Goal: Task Accomplishment & Management: Manage account settings

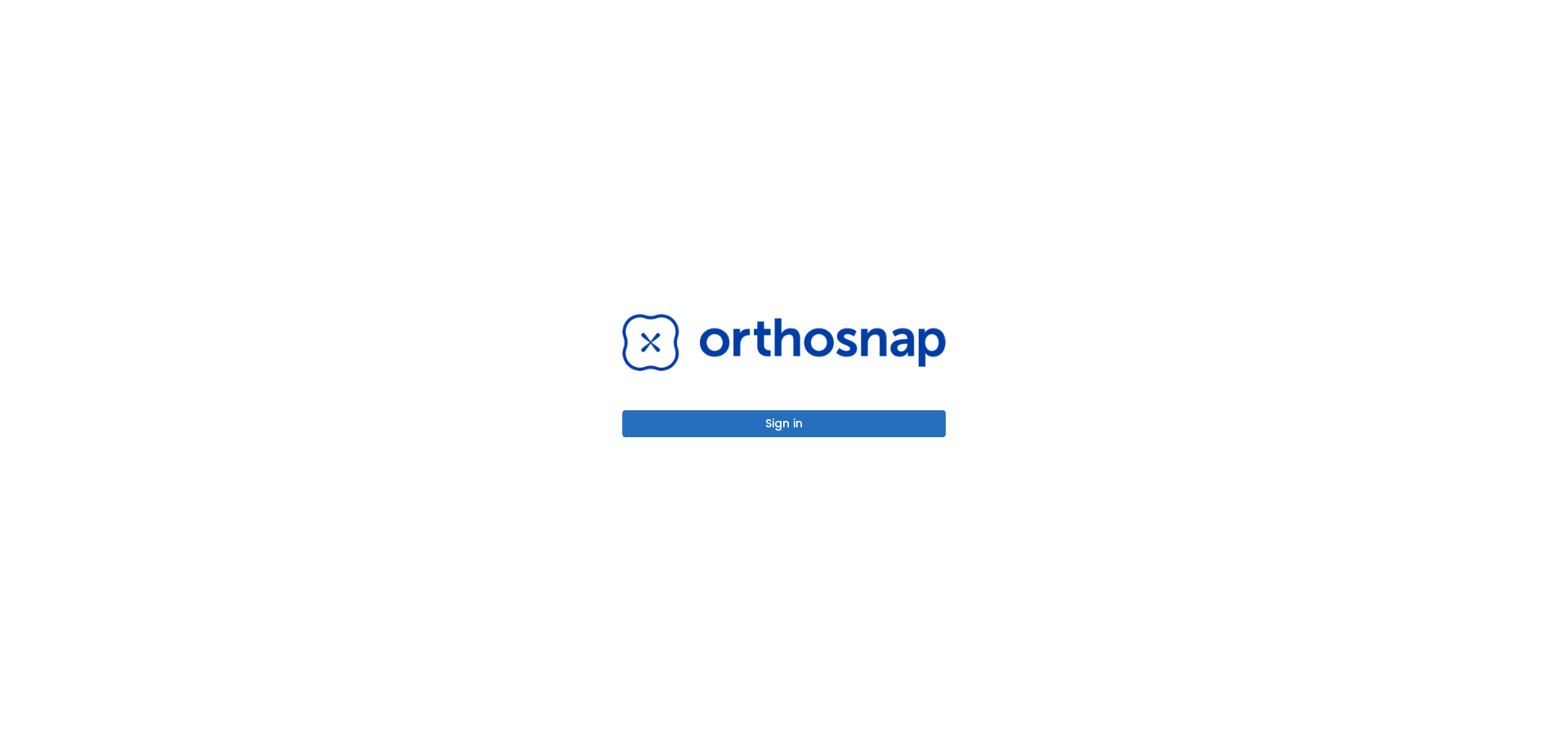
click at [789, 411] on button "Sign in" at bounding box center [783, 423] width 323 height 27
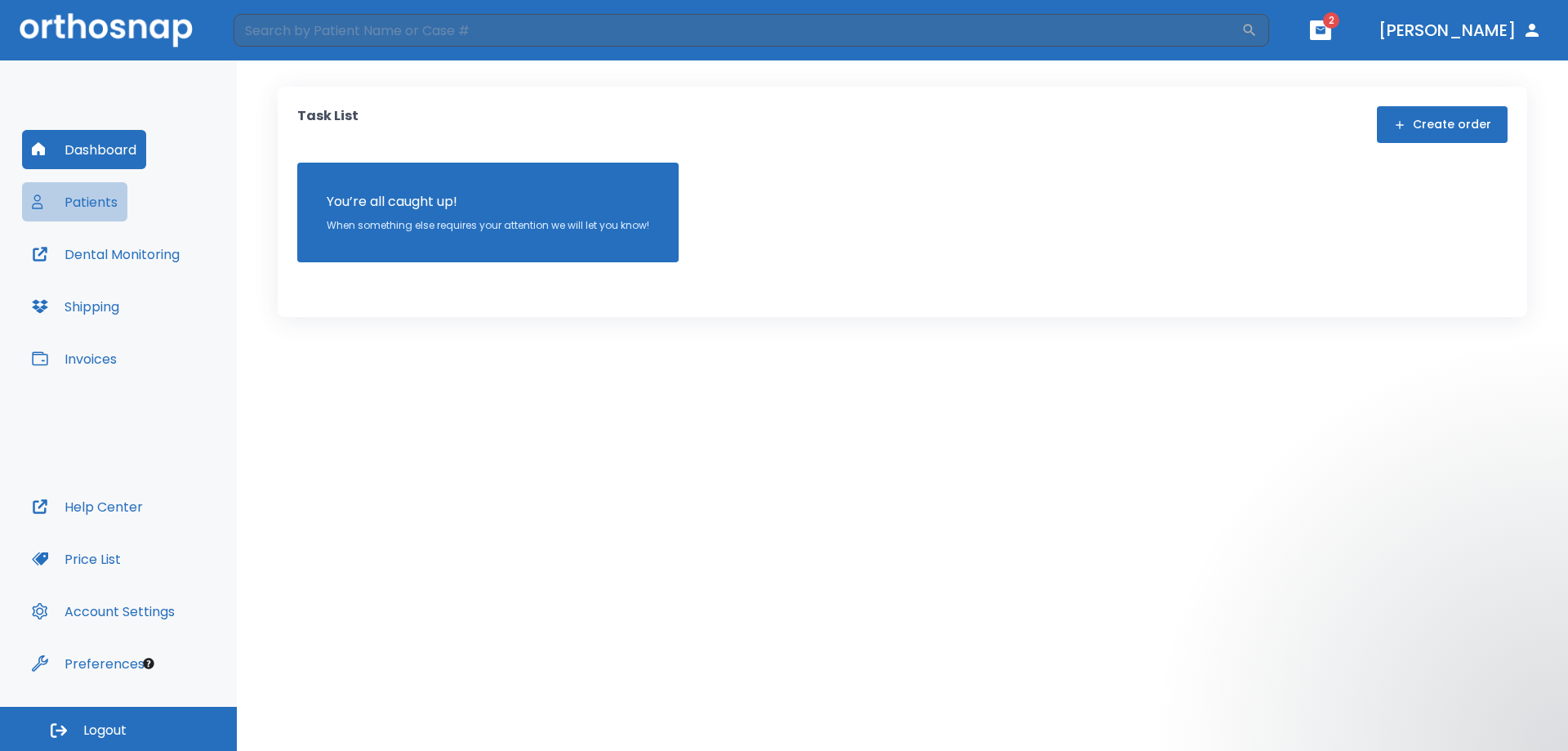
click at [95, 201] on button "Patients" at bounding box center [75, 201] width 106 height 39
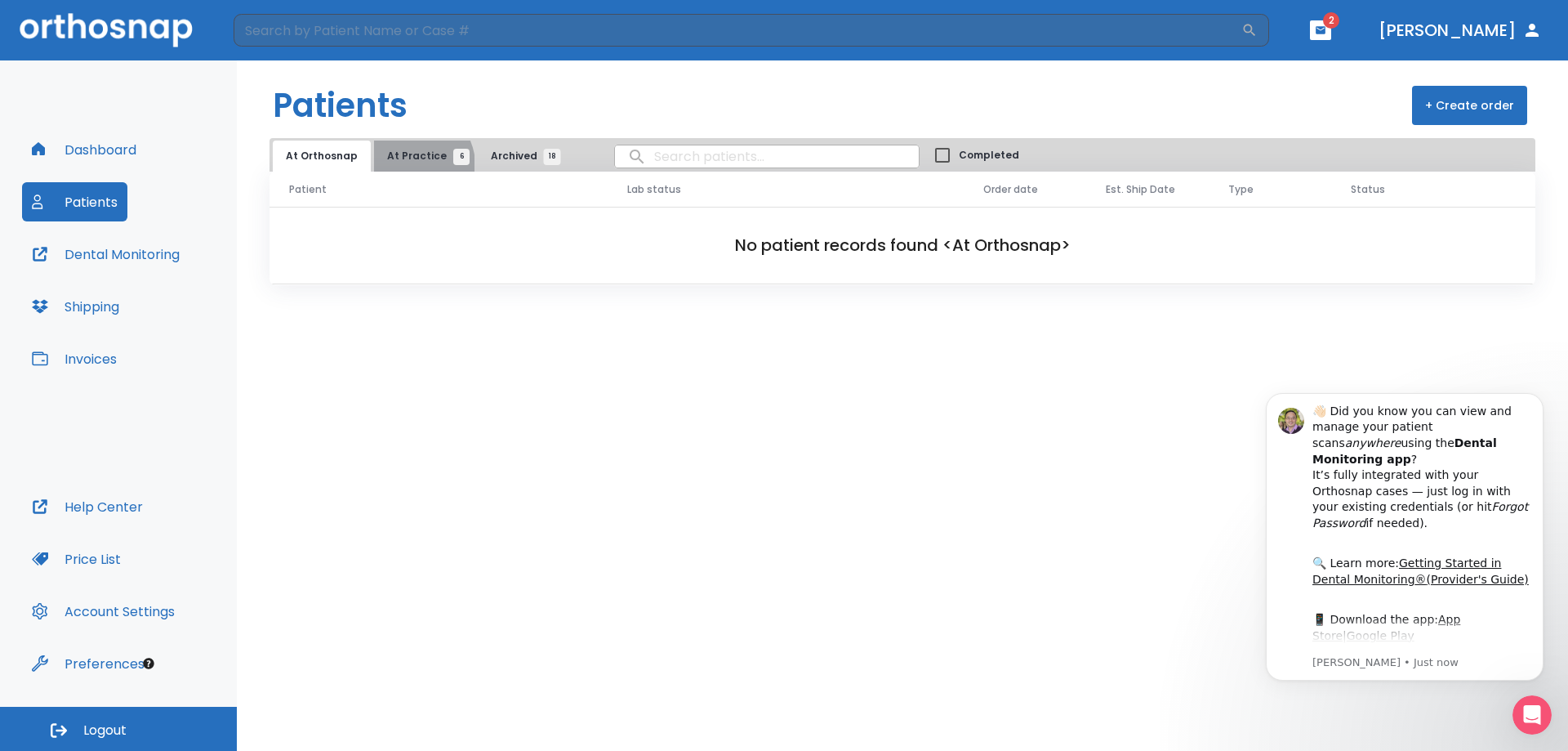
click at [409, 165] on button "At Practice 6" at bounding box center [424, 156] width 100 height 31
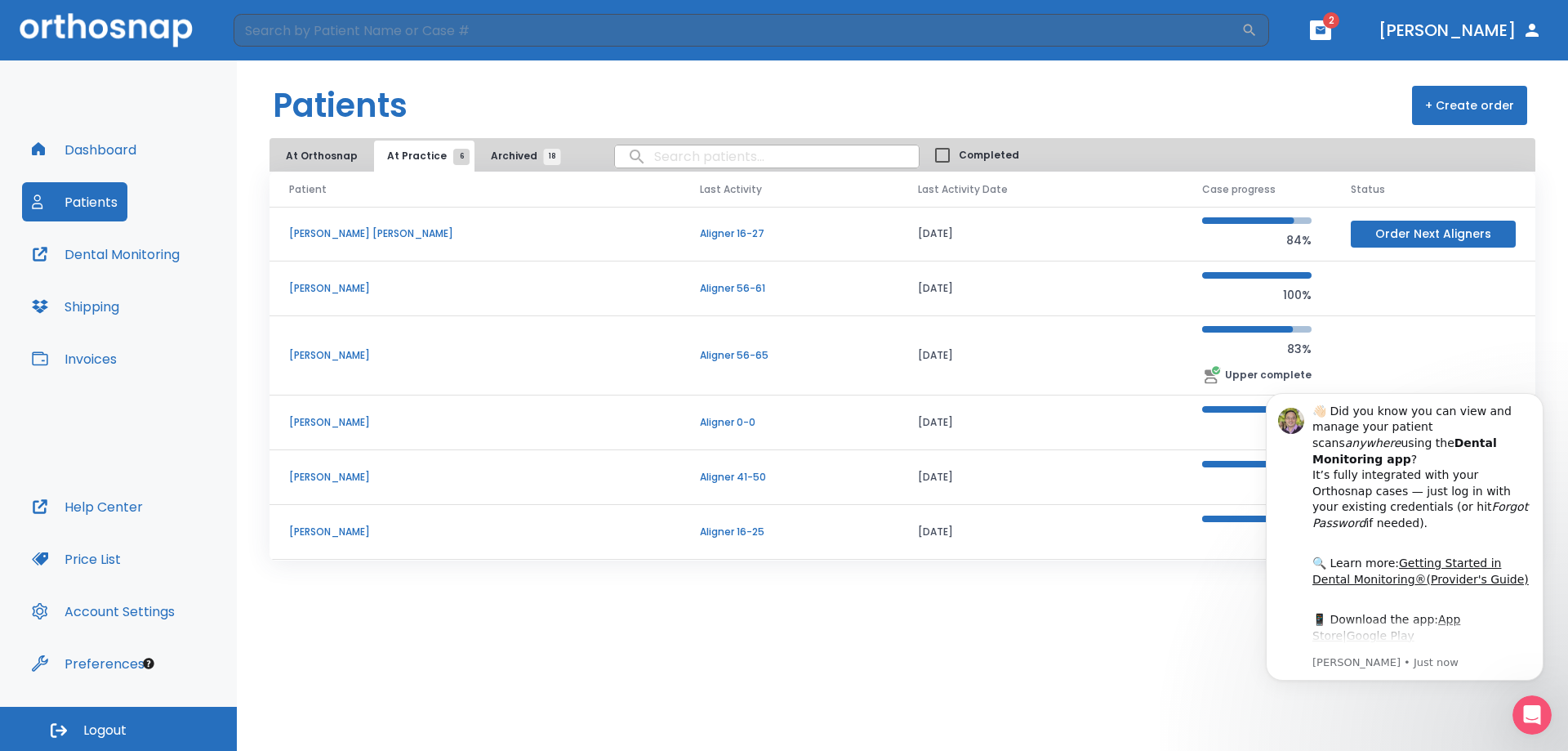
click at [358, 292] on p "[PERSON_NAME]" at bounding box center [474, 288] width 372 height 15
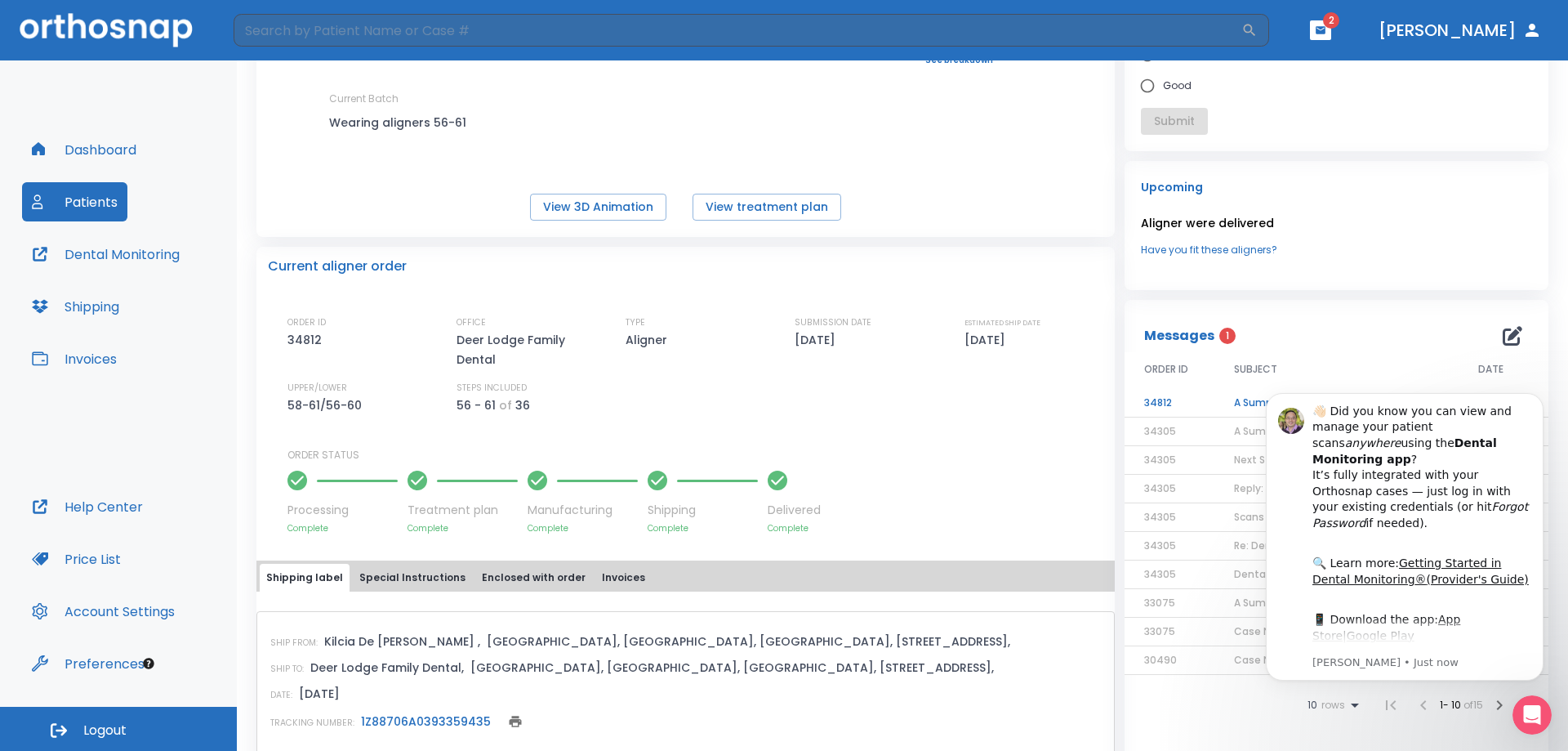
scroll to position [326, 0]
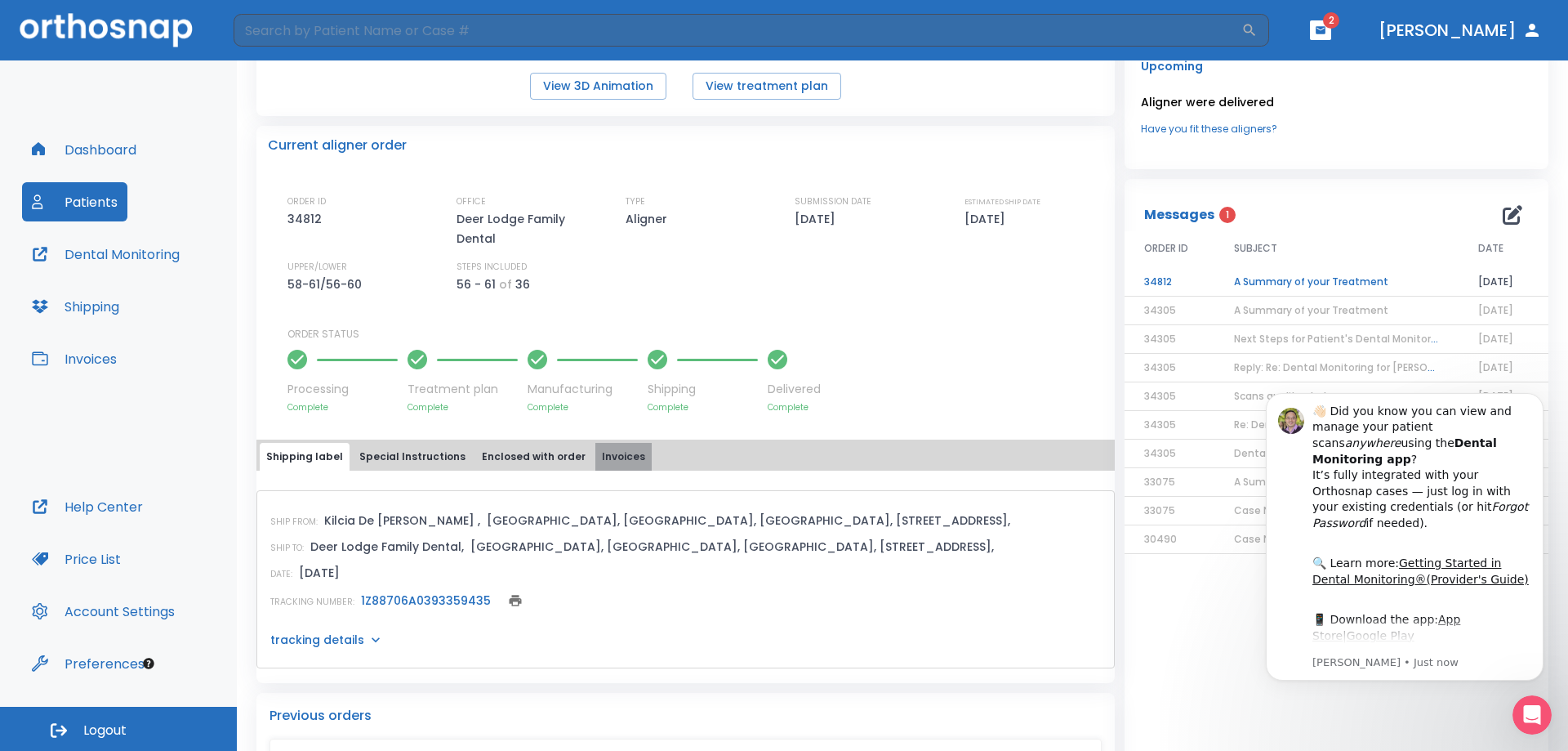
click at [604, 450] on button "Invoices" at bounding box center [623, 457] width 57 height 28
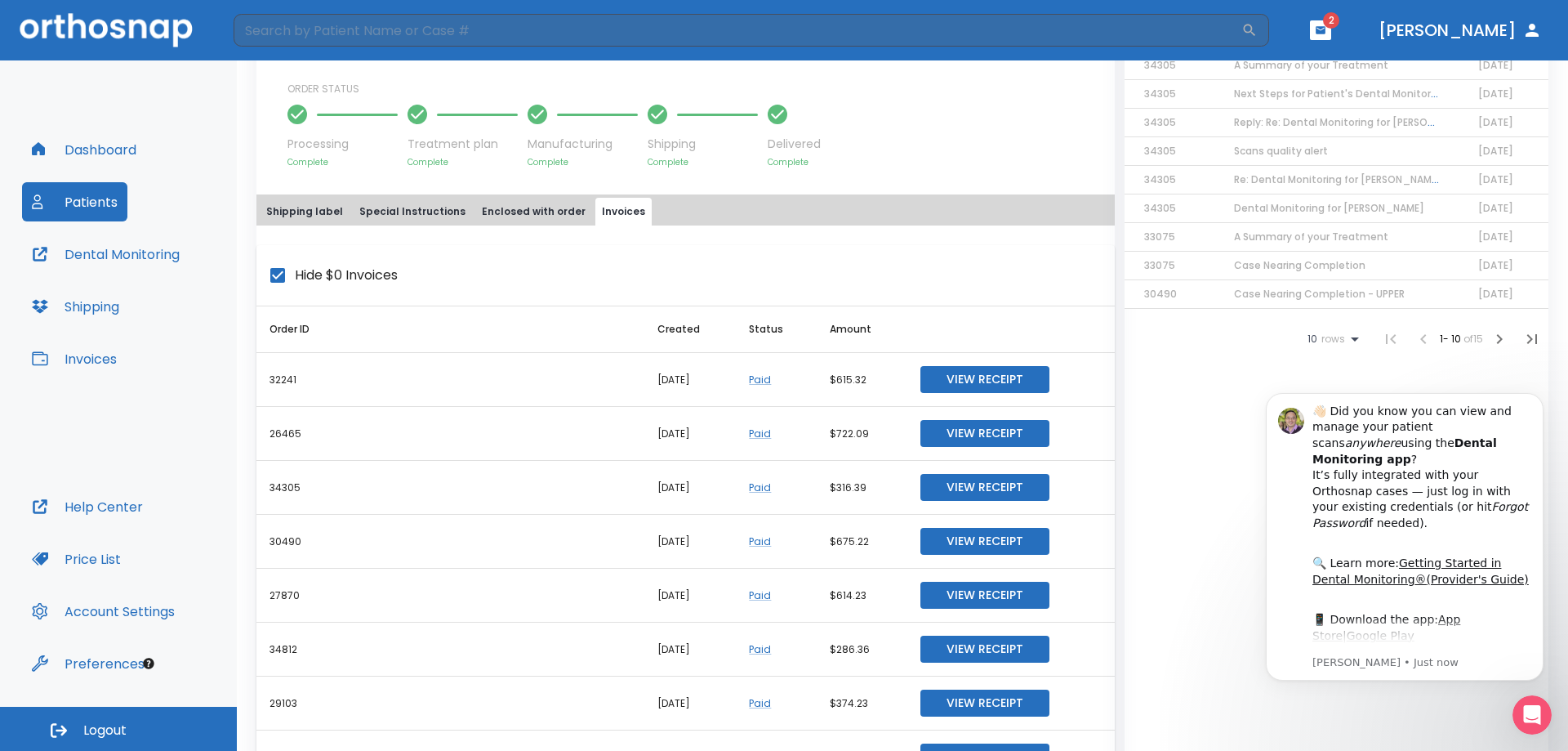
scroll to position [654, 0]
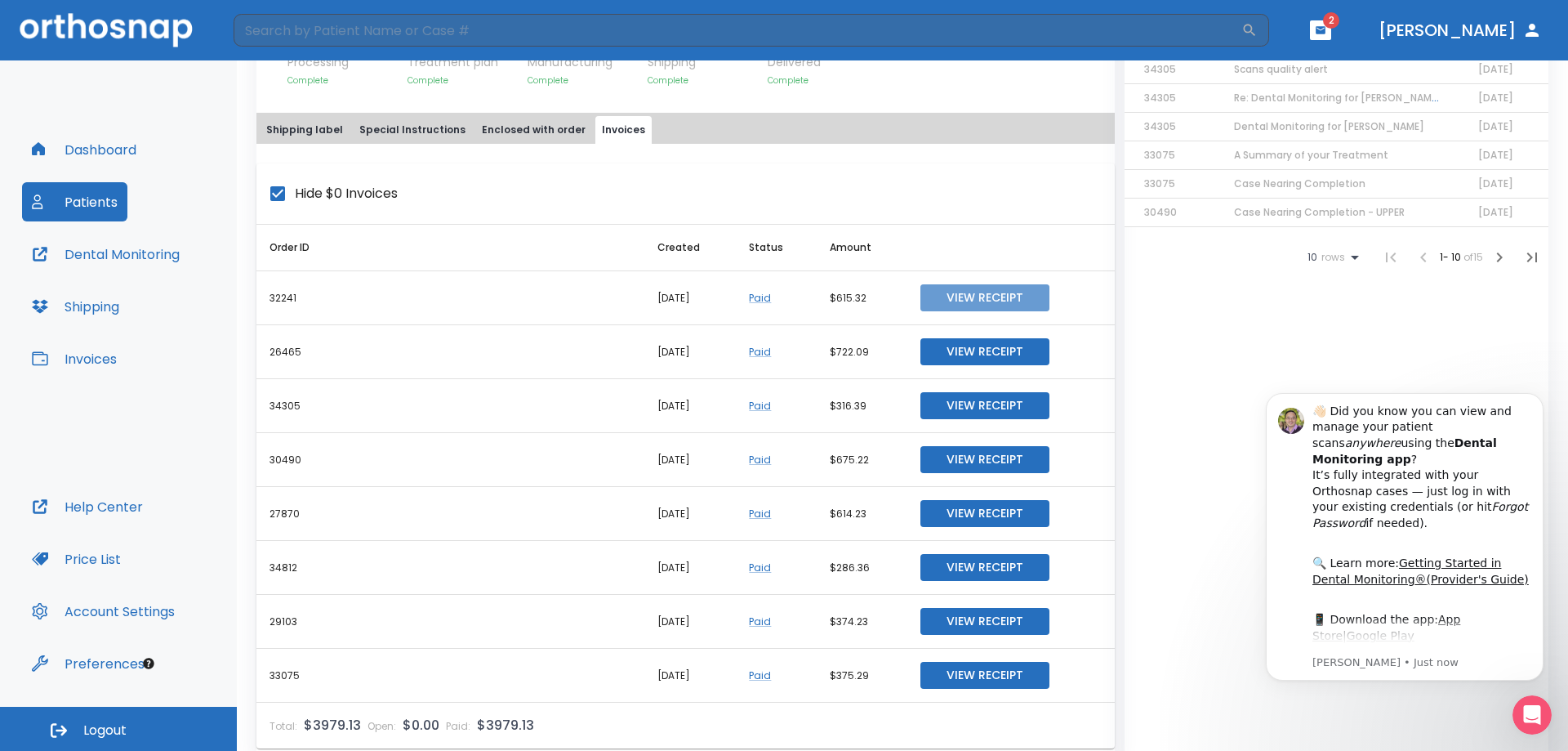
click at [936, 306] on button "View Receipt" at bounding box center [984, 298] width 129 height 27
